Goal: Task Accomplishment & Management: Use online tool/utility

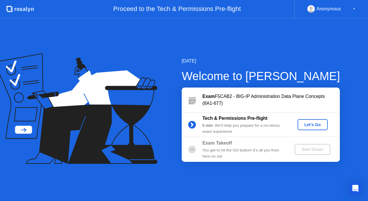
click at [314, 124] on div "Let's Go" at bounding box center [313, 124] width 26 height 5
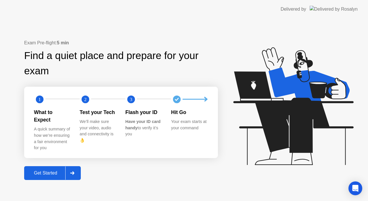
click at [40, 170] on div "Get Started" at bounding box center [45, 172] width 39 height 5
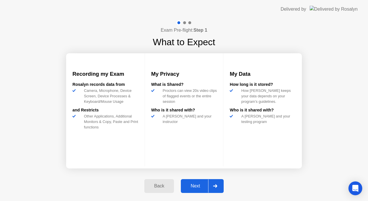
click at [197, 186] on div "Next" at bounding box center [196, 185] width 26 height 5
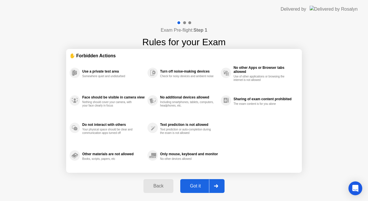
click at [197, 186] on div "Got it" at bounding box center [195, 185] width 27 height 5
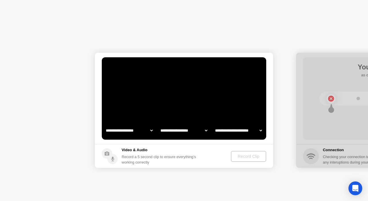
select select "**********"
select select "*******"
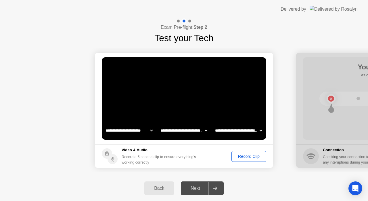
click at [245, 157] on div "Record Clip" at bounding box center [249, 156] width 31 height 5
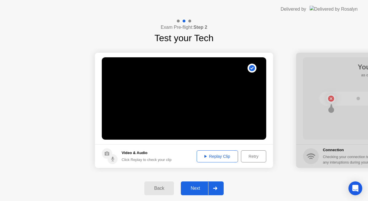
click at [197, 189] on div "Next" at bounding box center [196, 188] width 26 height 5
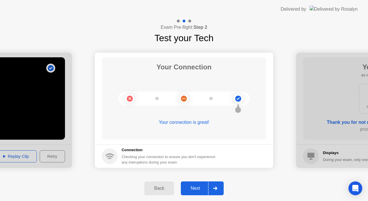
click at [197, 189] on div "Next" at bounding box center [196, 188] width 26 height 5
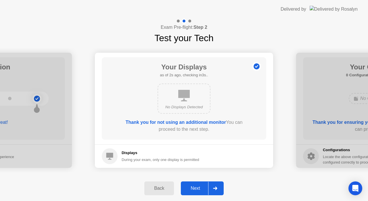
click at [197, 189] on div "Next" at bounding box center [196, 188] width 26 height 5
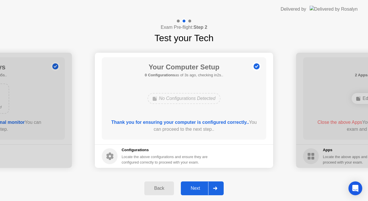
click at [197, 189] on div "Next" at bounding box center [196, 188] width 26 height 5
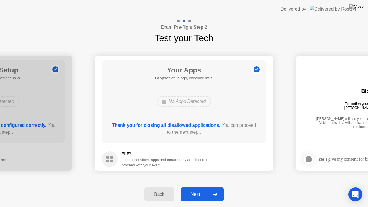
click at [195, 193] on div "Next" at bounding box center [196, 194] width 26 height 5
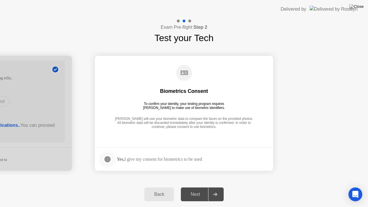
click at [132, 158] on div "Yes, I give my consent for biometrics to be used" at bounding box center [159, 159] width 85 height 5
click at [108, 157] on div at bounding box center [107, 159] width 7 height 7
click at [196, 195] on div "Next" at bounding box center [196, 194] width 26 height 5
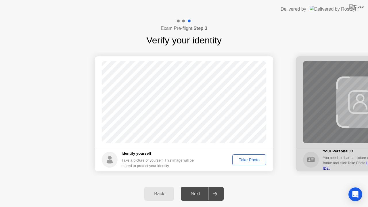
click at [247, 160] on div "Take Photo" at bounding box center [250, 160] width 30 height 5
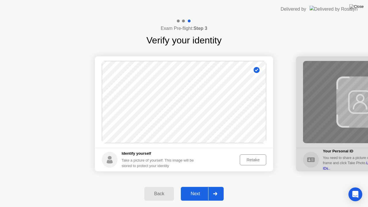
click at [193, 196] on div "Next" at bounding box center [196, 193] width 26 height 5
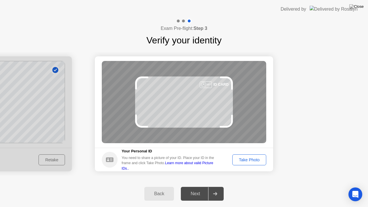
click at [249, 164] on button "Take Photo" at bounding box center [250, 160] width 34 height 11
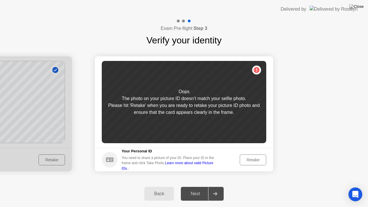
click at [252, 161] on div "Retake" at bounding box center [253, 160] width 22 height 5
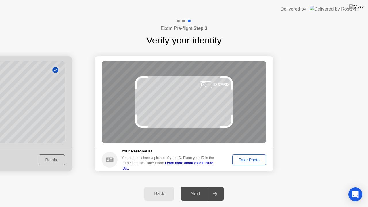
click at [252, 161] on div "Take Photo" at bounding box center [250, 160] width 30 height 5
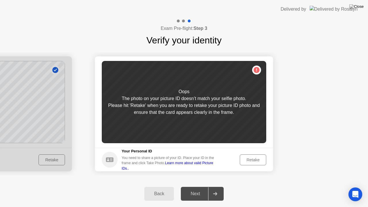
click at [255, 159] on div "Retake" at bounding box center [253, 160] width 22 height 5
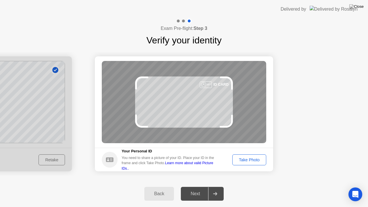
click at [255, 159] on div "Take Photo" at bounding box center [250, 160] width 30 height 5
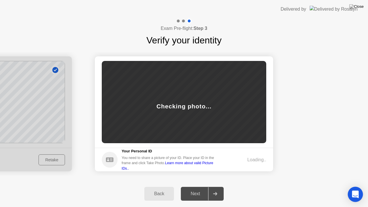
click at [356, 193] on icon "Open Intercom Messenger" at bounding box center [355, 194] width 7 height 7
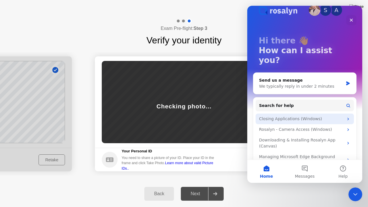
scroll to position [14, 0]
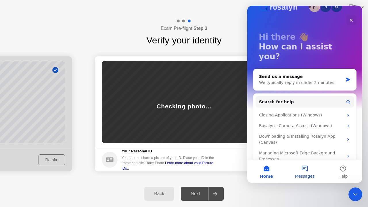
click at [304, 165] on button "Messages" at bounding box center [305, 171] width 38 height 23
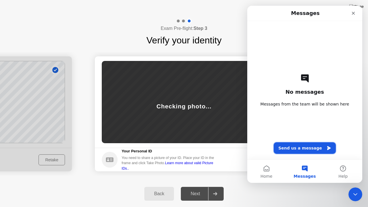
click at [309, 148] on button "Send us a message" at bounding box center [305, 148] width 62 height 12
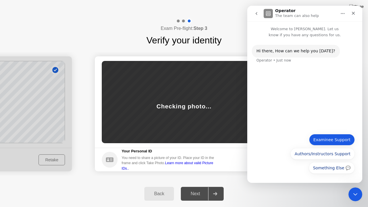
click at [335, 140] on button "Examinee Support" at bounding box center [332, 140] width 46 height 12
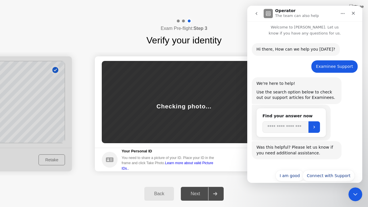
scroll to position [10, 0]
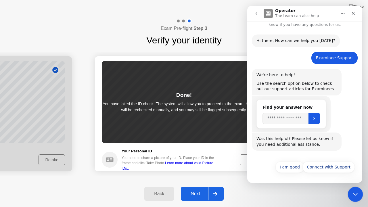
click at [353, 193] on icon "Close Intercom Messenger" at bounding box center [354, 193] width 7 height 7
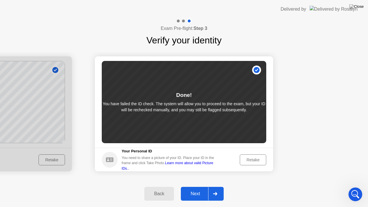
click at [190, 192] on div "Next" at bounding box center [196, 193] width 26 height 5
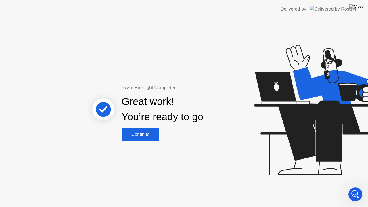
click at [140, 136] on div "Continue" at bounding box center [140, 134] width 34 height 5
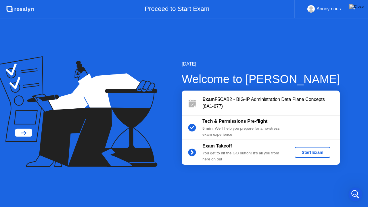
click at [311, 151] on div "Start Exam" at bounding box center [312, 152] width 31 height 5
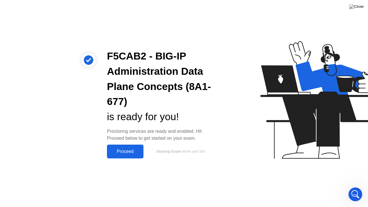
click at [118, 151] on div "Proceed" at bounding box center [125, 151] width 33 height 5
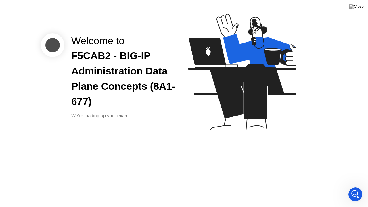
scroll to position [0, 0]
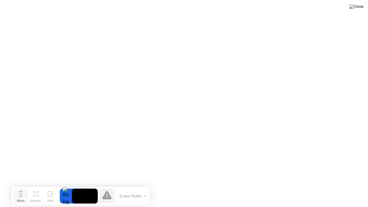
drag, startPoint x: 124, startPoint y: 200, endPoint x: 21, endPoint y: 199, distance: 103.6
click at [21, 199] on div "Move" at bounding box center [20, 200] width 7 height 3
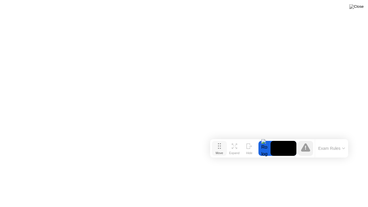
drag, startPoint x: 22, startPoint y: 195, endPoint x: 220, endPoint y: 148, distance: 204.5
click at [220, 148] on icon at bounding box center [219, 146] width 3 height 6
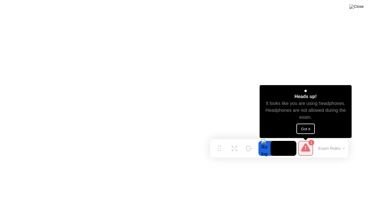
click at [299, 130] on button "Got it" at bounding box center [306, 129] width 18 height 10
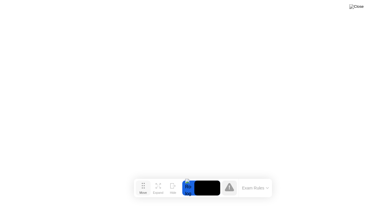
drag, startPoint x: 219, startPoint y: 148, endPoint x: 142, endPoint y: 188, distance: 86.0
click at [142, 188] on circle at bounding box center [142, 188] width 1 height 1
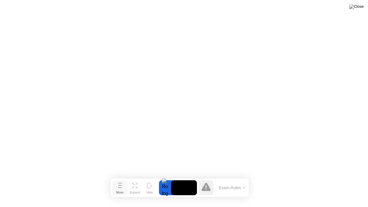
drag, startPoint x: 143, startPoint y: 188, endPoint x: 120, endPoint y: 188, distance: 22.4
click at [120, 188] on icon at bounding box center [120, 186] width 3 height 6
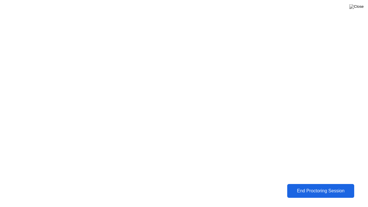
click at [312, 191] on div "End Proctoring Session" at bounding box center [321, 190] width 64 height 5
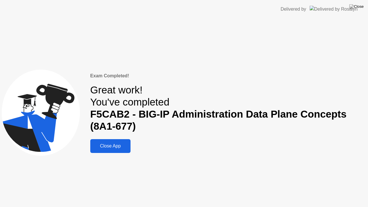
click at [108, 147] on div "Close App" at bounding box center [110, 146] width 37 height 5
